Goal: Task Accomplishment & Management: Use online tool/utility

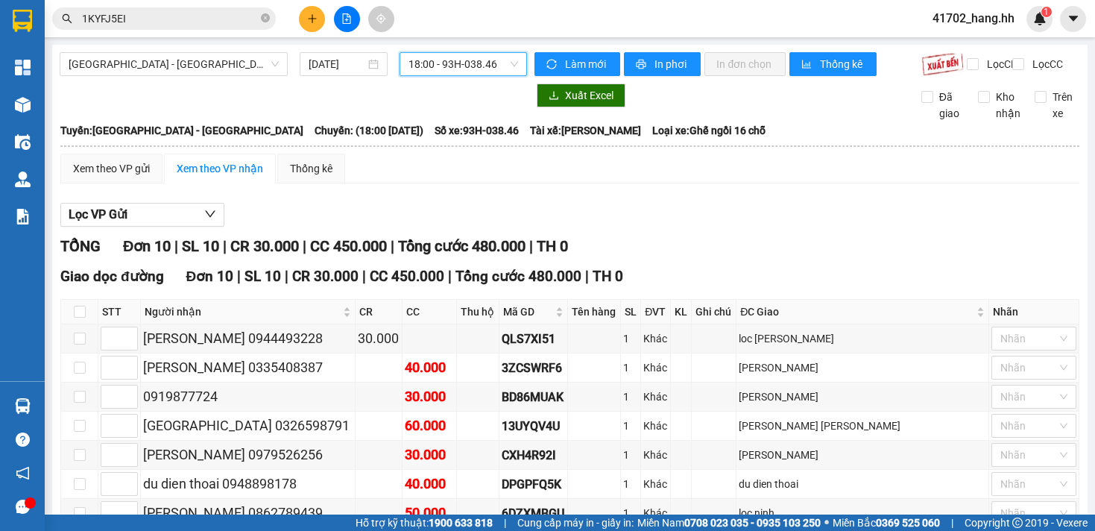
scroll to position [190, 0]
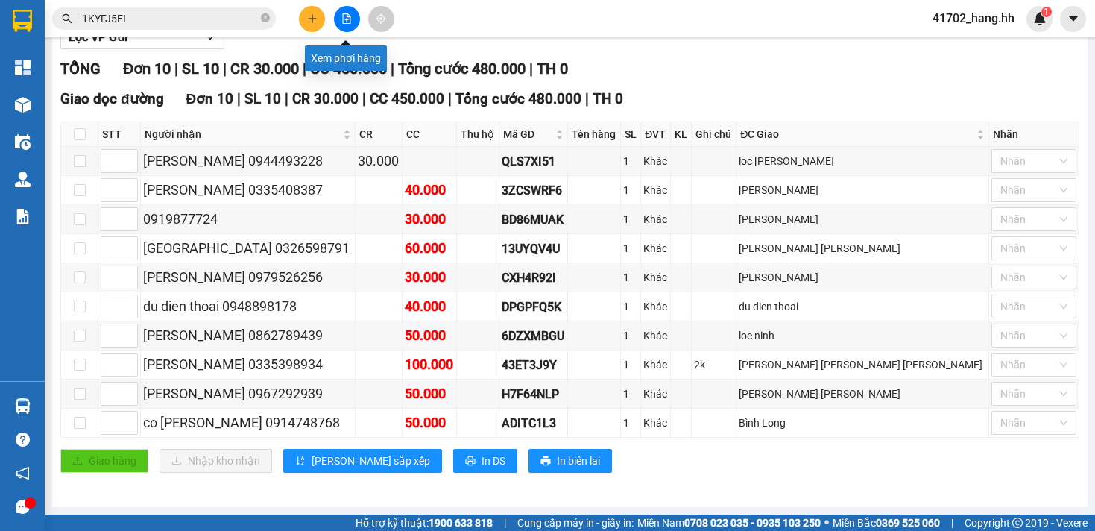
click at [355, 23] on button at bounding box center [347, 19] width 26 height 26
click at [346, 26] on button at bounding box center [347, 19] width 26 height 26
click at [346, 25] on button at bounding box center [347, 19] width 26 height 26
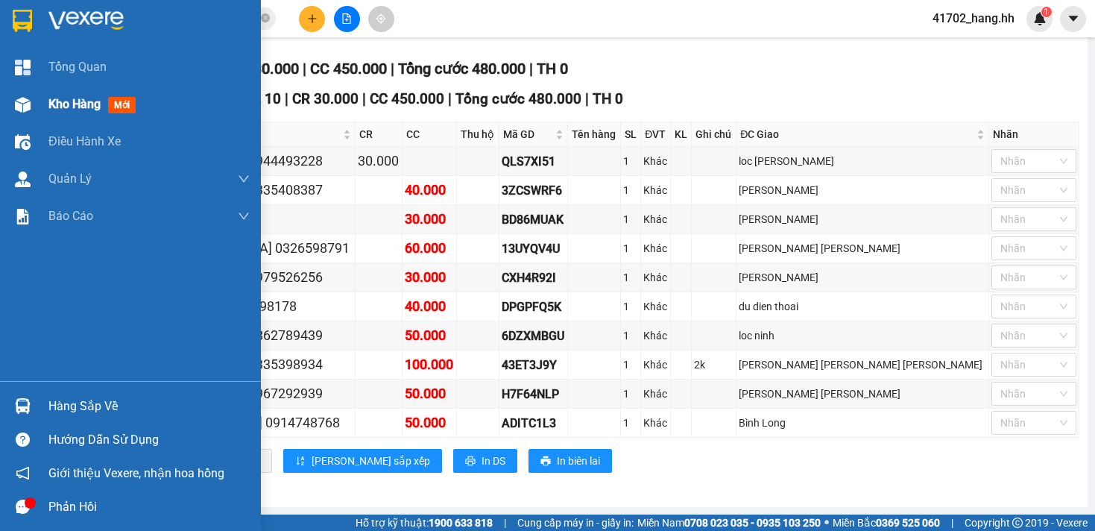
click at [34, 95] on div at bounding box center [23, 105] width 26 height 26
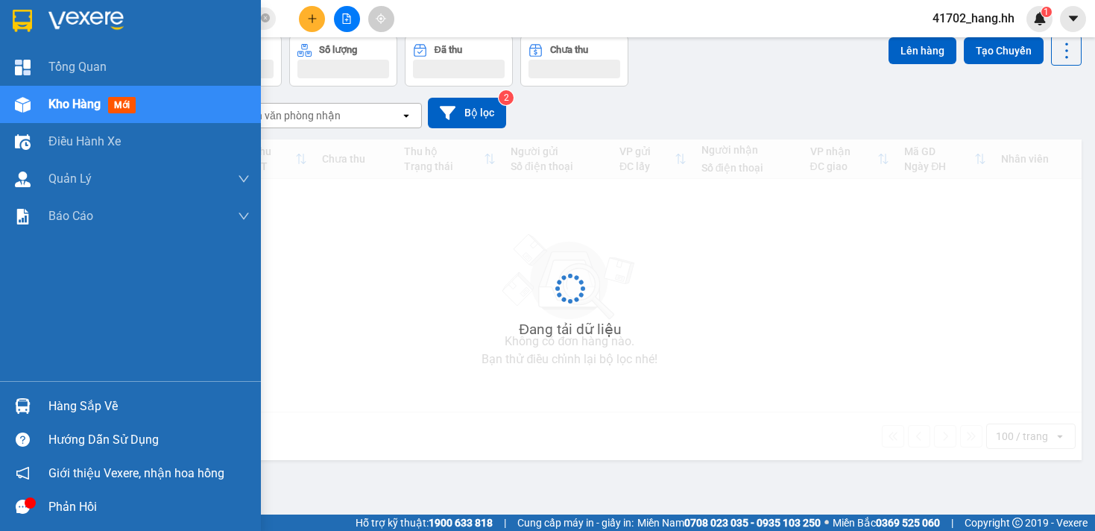
scroll to position [69, 0]
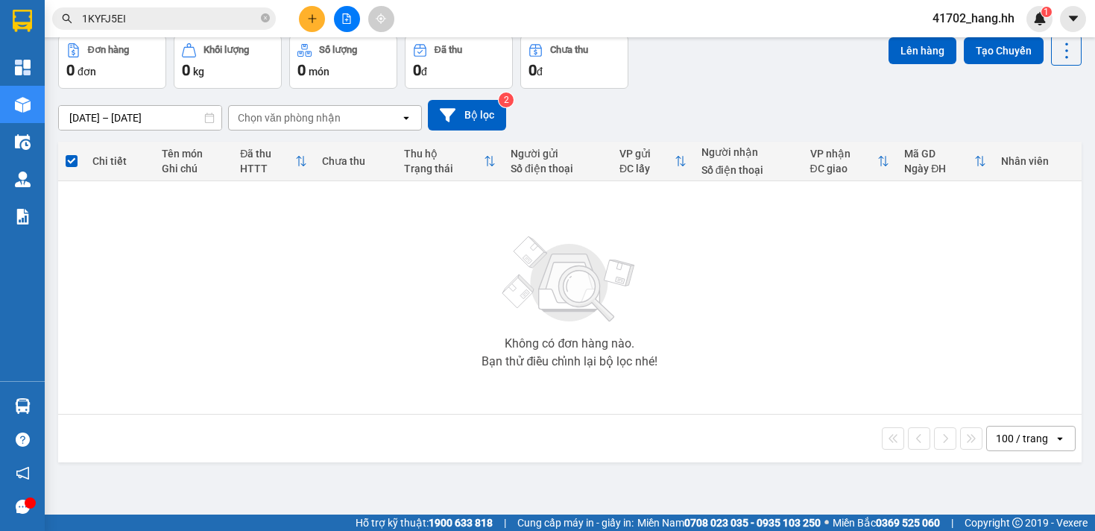
click at [347, 12] on button at bounding box center [347, 19] width 26 height 26
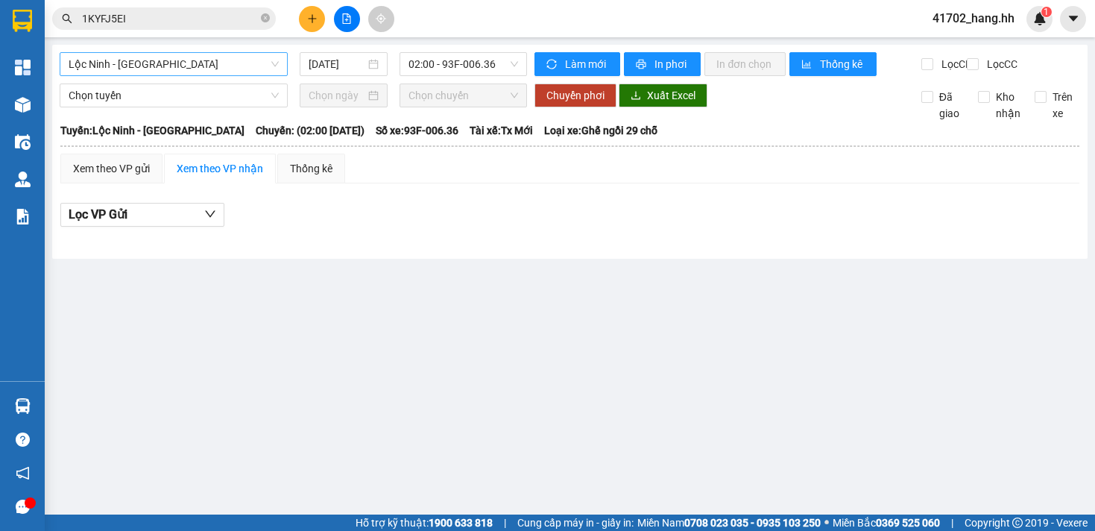
click at [277, 66] on span "Lộc Ninh - [GEOGRAPHIC_DATA]" at bounding box center [174, 64] width 210 height 22
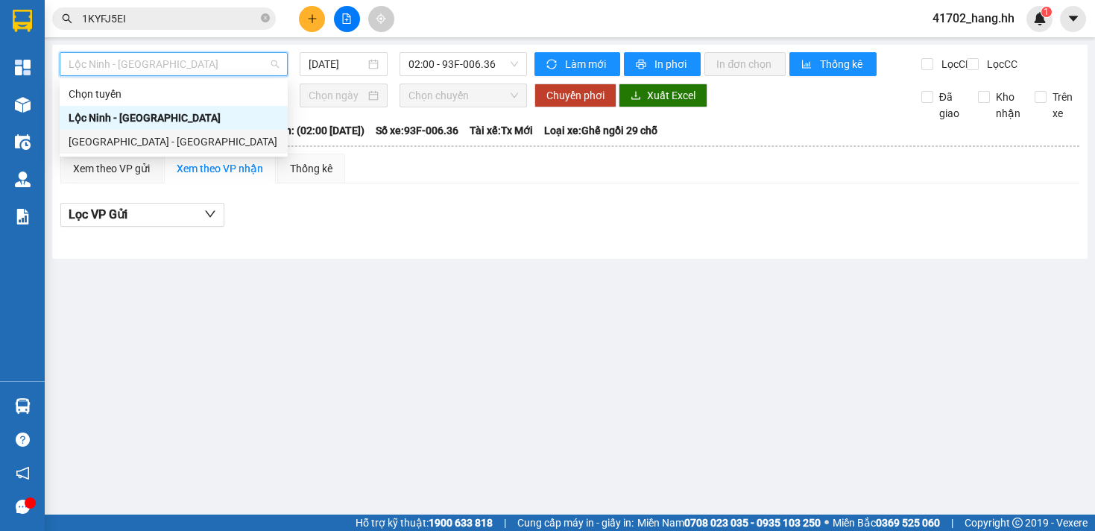
click at [197, 130] on div "[GEOGRAPHIC_DATA] - [GEOGRAPHIC_DATA]" at bounding box center [174, 142] width 228 height 24
type input "[DATE]"
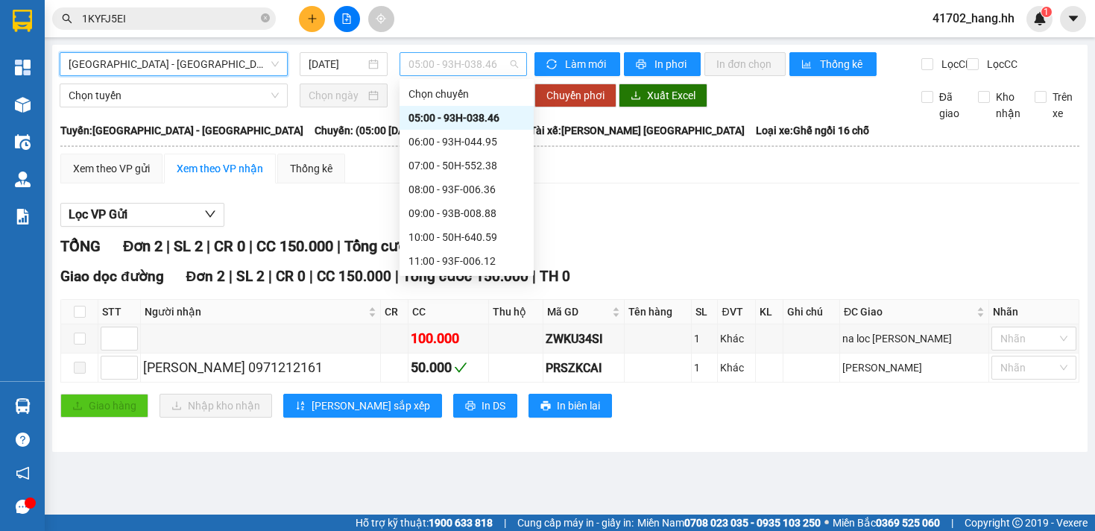
click at [418, 66] on span "05:00 - 93H-038.46" at bounding box center [464, 64] width 110 height 22
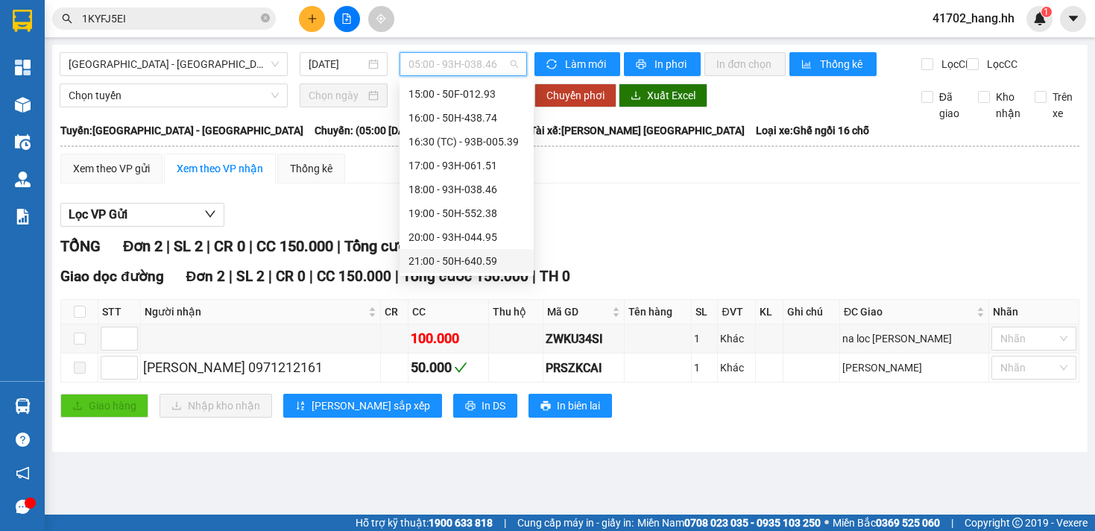
click at [465, 260] on div "21:00 - 50H-640.59" at bounding box center [467, 261] width 116 height 16
